Goal: Find specific page/section: Find specific page/section

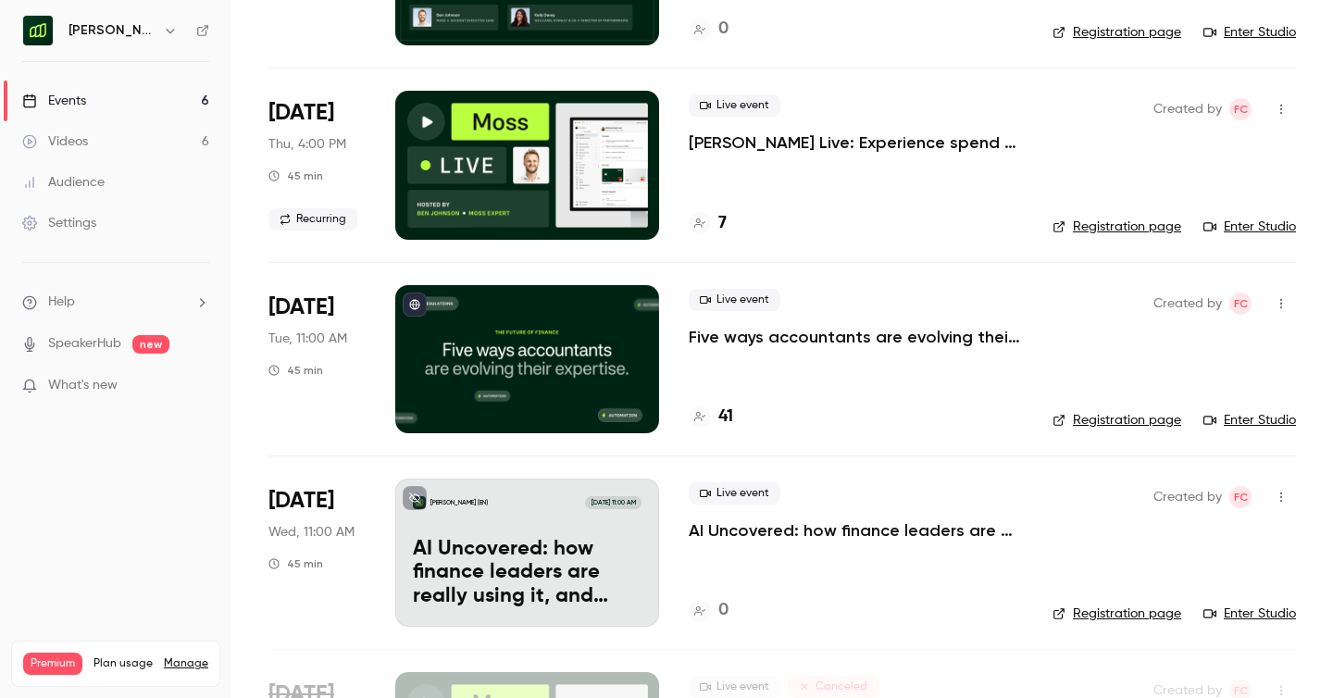
scroll to position [266, 0]
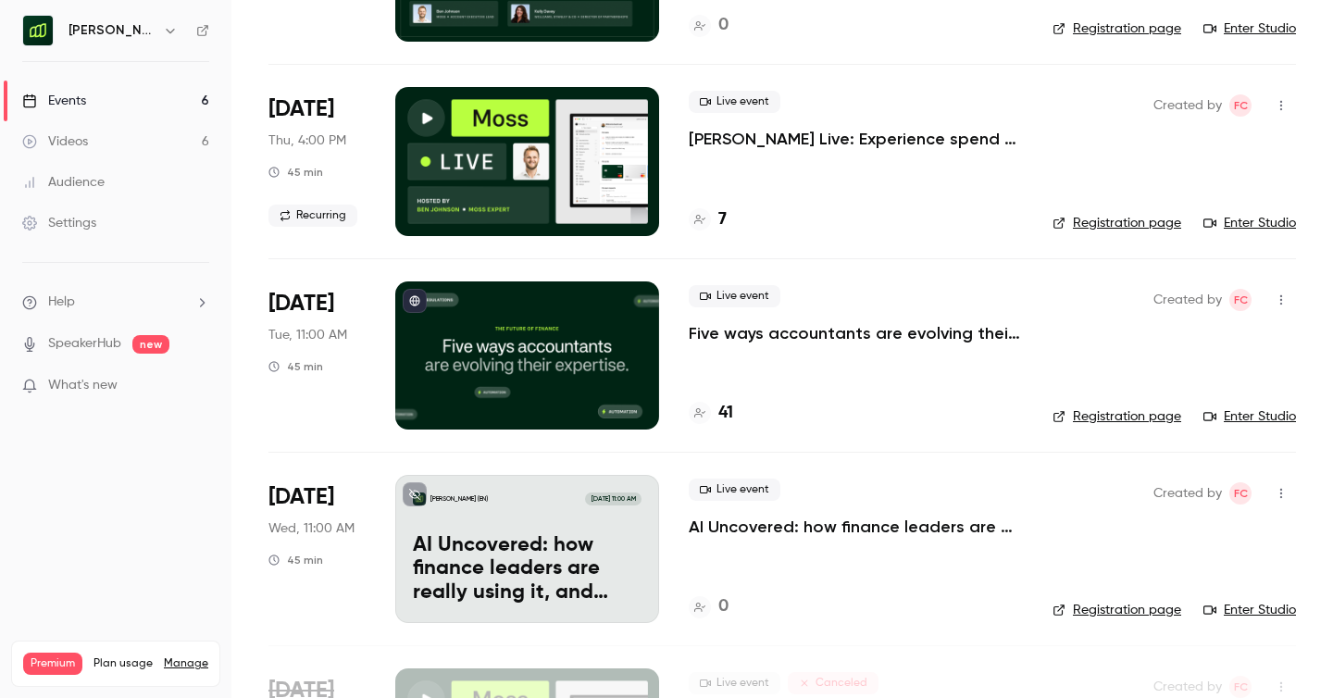
click at [725, 414] on h4 "41" at bounding box center [725, 413] width 15 height 25
